Goal: Information Seeking & Learning: Check status

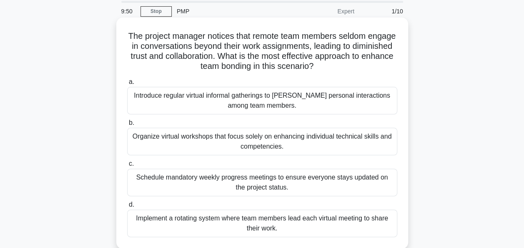
scroll to position [42, 0]
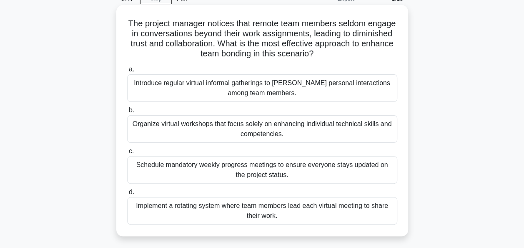
click at [156, 89] on div "Introduce regular virtual informal gatherings to [PERSON_NAME] personal interac…" at bounding box center [262, 88] width 270 height 28
click at [127, 72] on input "a. Introduce regular virtual informal gatherings to foster personal interaction…" at bounding box center [127, 69] width 0 height 5
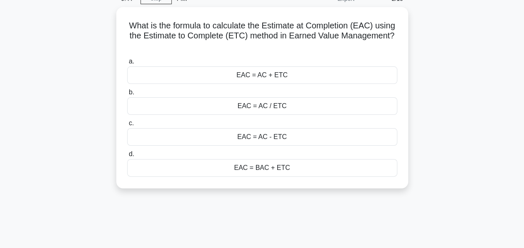
scroll to position [0, 0]
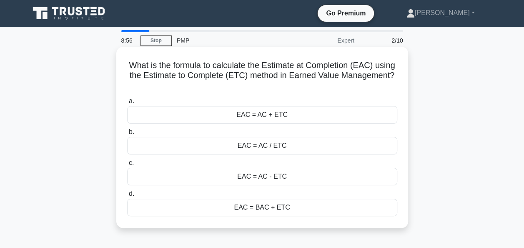
click at [282, 178] on div "EAC = AC - ETC" at bounding box center [262, 177] width 270 height 18
click at [127, 166] on input "c. EAC = AC - ETC" at bounding box center [127, 162] width 0 height 5
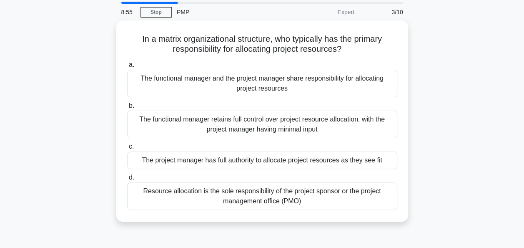
scroll to position [42, 0]
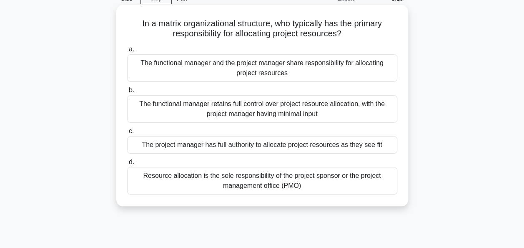
click at [202, 66] on div "The functional manager and the project manager share responsibility for allocat…" at bounding box center [262, 68] width 270 height 28
click at [127, 52] on input "a. The functional manager and the project manager share responsibility for allo…" at bounding box center [127, 49] width 0 height 5
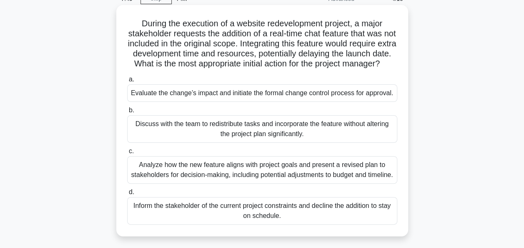
click at [243, 183] on div "Analyze how the new feature aligns with project goals and present a revised pla…" at bounding box center [262, 170] width 270 height 28
click at [127, 154] on input "c. Analyze how the new feature aligns with project goals and present a revised …" at bounding box center [127, 150] width 0 height 5
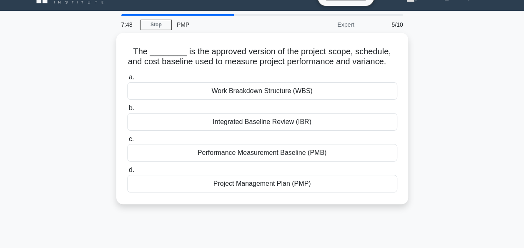
scroll to position [0, 0]
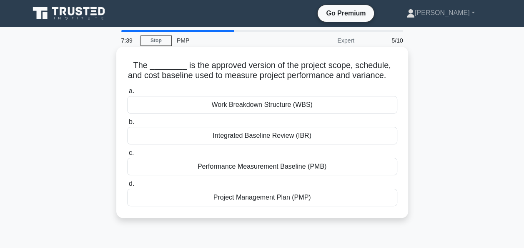
click at [264, 197] on div "Project Management Plan (PMP)" at bounding box center [262, 198] width 270 height 18
click at [127, 186] on input "d. Project Management Plan (PMP)" at bounding box center [127, 183] width 0 height 5
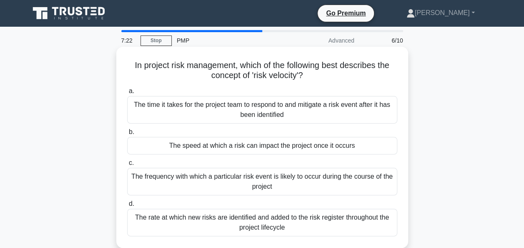
click at [298, 147] on div "The speed at which a risk can impact the project once it occurs" at bounding box center [262, 146] width 270 height 18
click at [127, 135] on input "b. The speed at which a risk can impact the project once it occurs" at bounding box center [127, 131] width 0 height 5
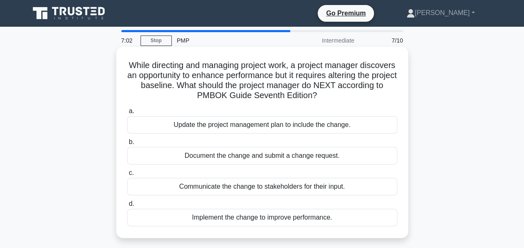
click at [248, 156] on div "Document the change and submit a change request." at bounding box center [262, 156] width 270 height 18
click at [127, 145] on input "b. Document the change and submit a change request." at bounding box center [127, 141] width 0 height 5
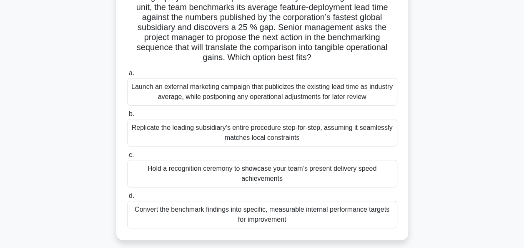
scroll to position [83, 0]
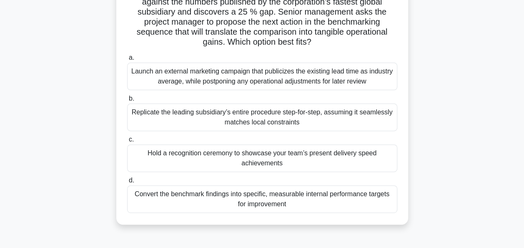
click at [238, 196] on div "Convert the benchmark findings into specific, measurable internal performance t…" at bounding box center [262, 199] width 270 height 28
click at [127, 183] on input "d. Convert the benchmark findings into specific, measurable internal performanc…" at bounding box center [127, 180] width 0 height 5
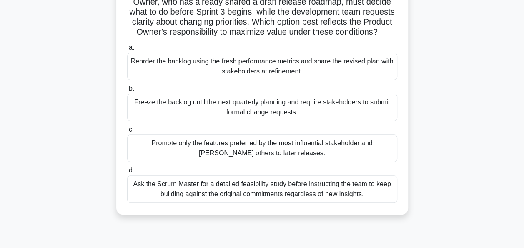
click at [281, 74] on div "Reorder the backlog using the fresh performance metrics and share the revised p…" at bounding box center [262, 67] width 270 height 28
click at [127, 50] on input "a. Reorder the backlog using the fresh performance metrics and share the revise…" at bounding box center [127, 47] width 0 height 5
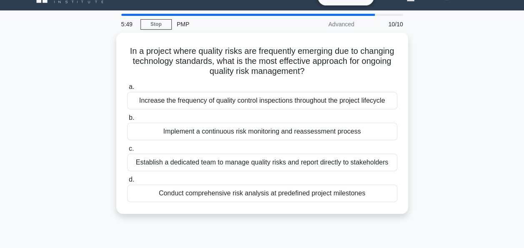
scroll to position [0, 0]
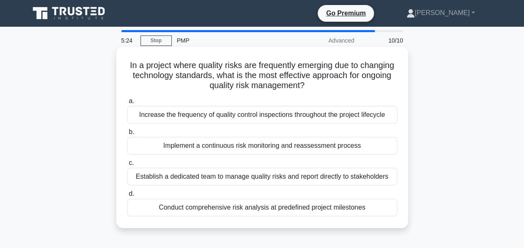
click at [146, 212] on div "Conduct comprehensive risk analysis at predefined project milestones" at bounding box center [262, 208] width 270 height 18
click at [127, 196] on input "d. Conduct comprehensive risk analysis at predefined project milestones" at bounding box center [127, 193] width 0 height 5
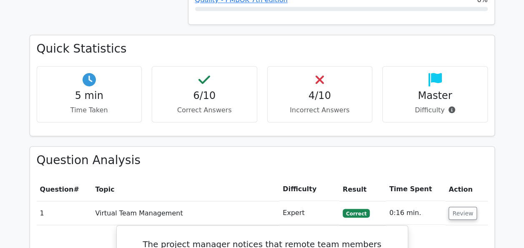
scroll to position [626, 0]
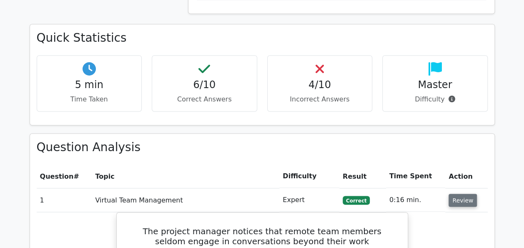
click at [460, 194] on button "Review" at bounding box center [463, 200] width 28 height 13
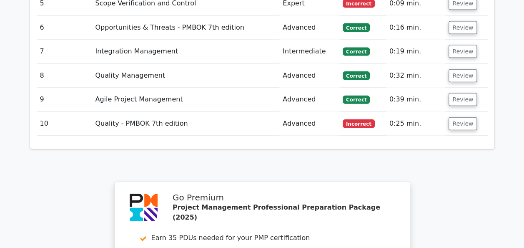
scroll to position [834, 0]
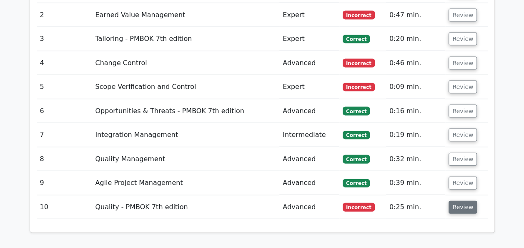
click at [460, 201] on button "Review" at bounding box center [463, 207] width 28 height 13
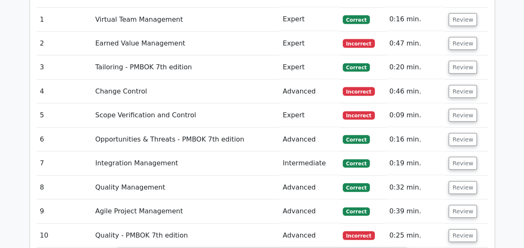
scroll to position [792, 0]
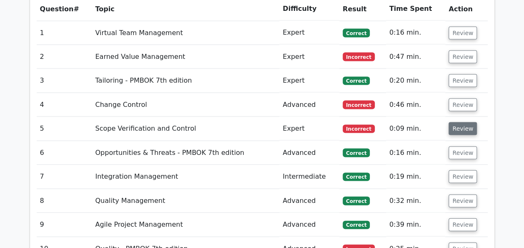
click at [456, 122] on button "Review" at bounding box center [463, 128] width 28 height 13
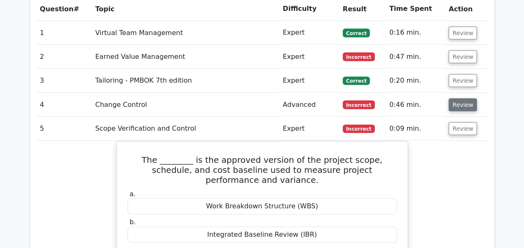
click at [460, 98] on button "Review" at bounding box center [463, 104] width 28 height 13
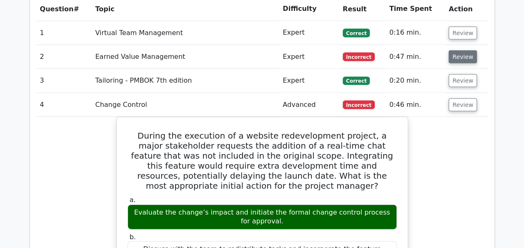
click at [457, 50] on button "Review" at bounding box center [463, 56] width 28 height 13
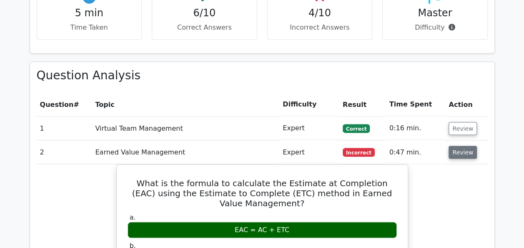
scroll to position [667, 0]
